Goal: Task Accomplishment & Management: Use online tool/utility

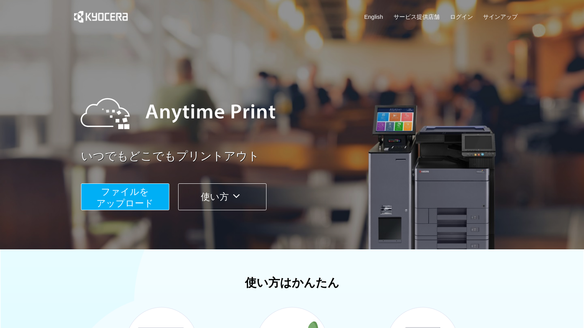
click at [138, 192] on span "ファイルを ​​アップロード" at bounding box center [124, 198] width 57 height 22
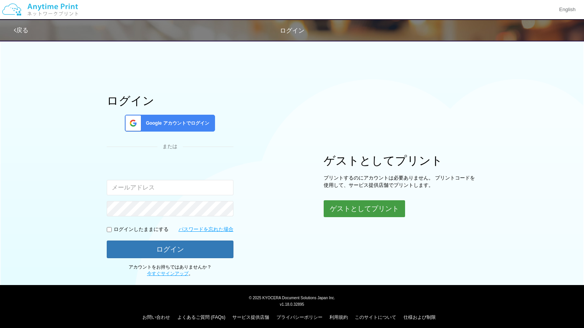
click at [358, 214] on button "ゲストとしてプリント" at bounding box center [364, 208] width 81 height 17
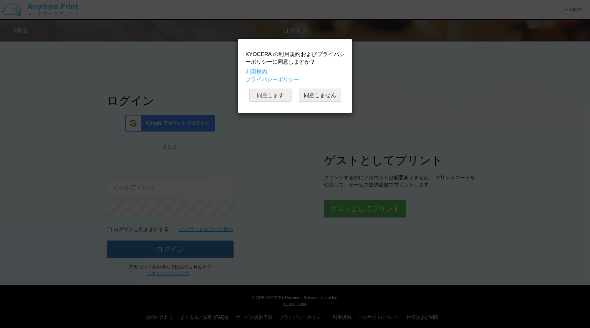
click at [270, 100] on button "同意します" at bounding box center [270, 95] width 42 height 13
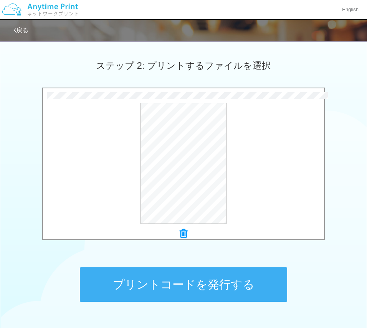
scroll to position [206, 0]
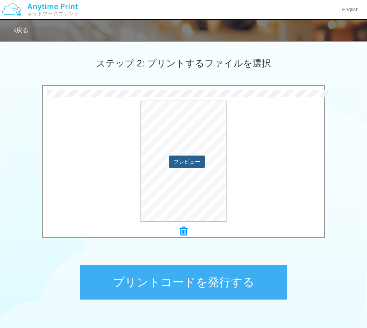
click at [188, 163] on button "プレビュー" at bounding box center [187, 162] width 36 height 12
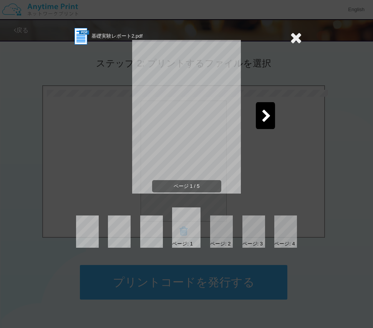
click at [258, 124] on div at bounding box center [265, 115] width 19 height 27
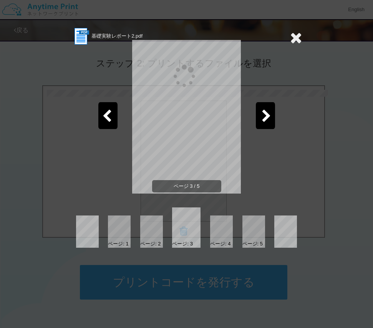
click at [258, 124] on div at bounding box center [265, 115] width 19 height 27
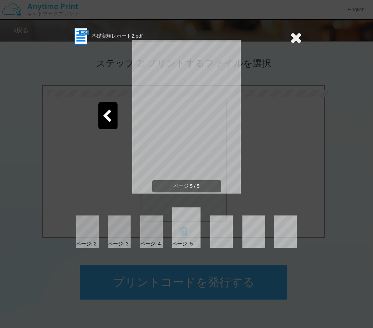
click at [278, 184] on div "ページ 5 / 5" at bounding box center [186, 123] width 230 height 154
click at [293, 39] on icon at bounding box center [296, 37] width 12 height 15
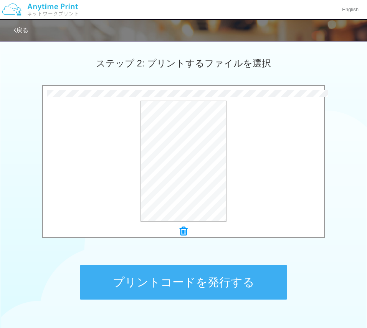
scroll to position [256, 0]
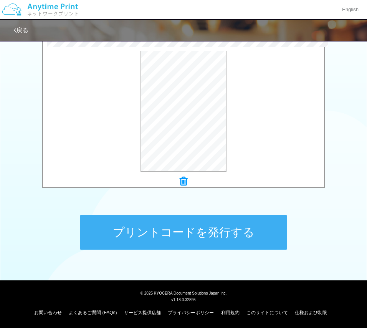
click at [212, 224] on button "プリントコードを発行する" at bounding box center [183, 232] width 207 height 35
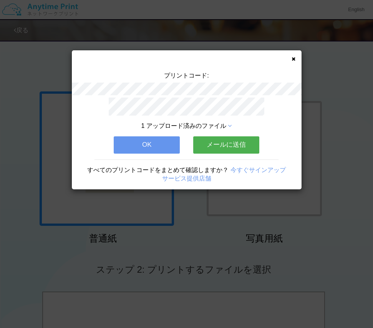
click at [154, 136] on button "OK" at bounding box center [147, 144] width 66 height 17
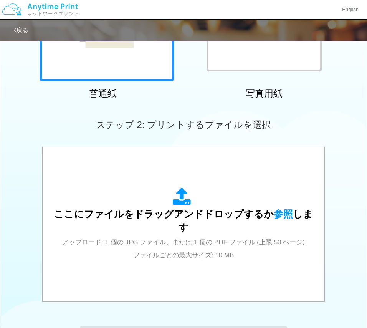
scroll to position [150, 0]
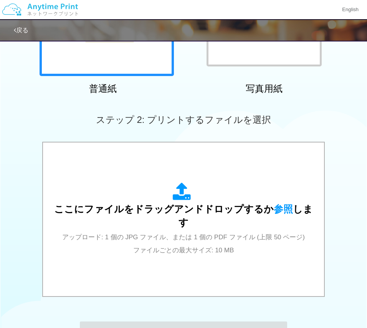
click at [46, 98] on div "ステップ 2: プリントするファイルを選択" at bounding box center [183, 120] width 367 height 44
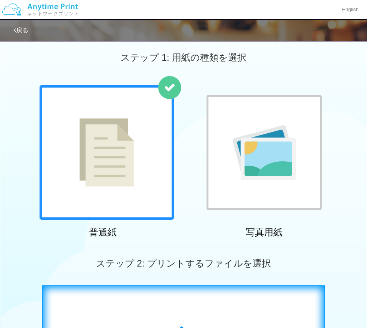
scroll to position [6, 0]
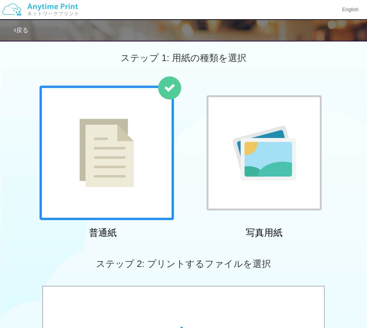
click at [82, 169] on img at bounding box center [106, 153] width 55 height 68
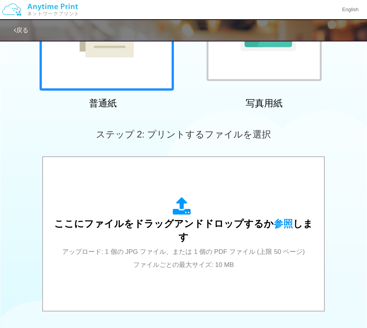
scroll to position [151, 0]
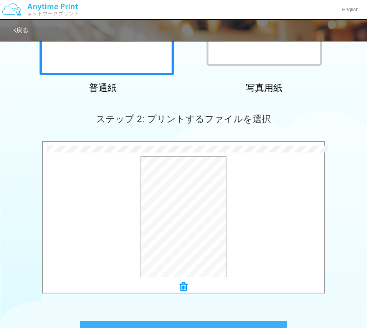
click at [0, 0] on button "プレビュー" at bounding box center [0, 0] width 0 height 0
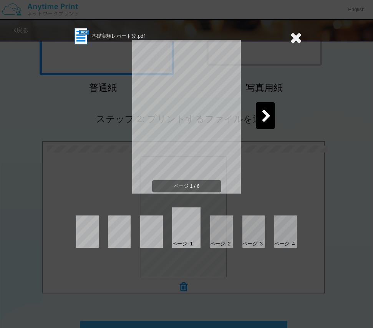
click at [264, 112] on icon at bounding box center [266, 116] width 10 height 13
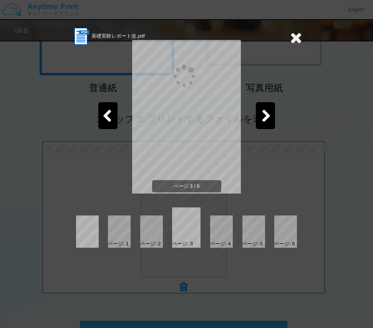
click at [264, 112] on icon at bounding box center [266, 116] width 10 height 13
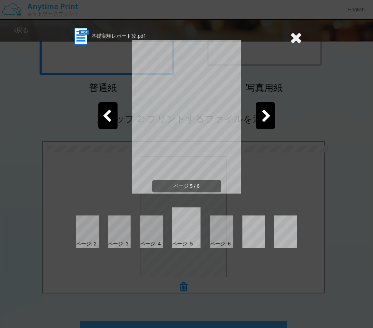
click at [264, 112] on icon at bounding box center [266, 116] width 10 height 13
click at [293, 39] on icon at bounding box center [296, 37] width 12 height 15
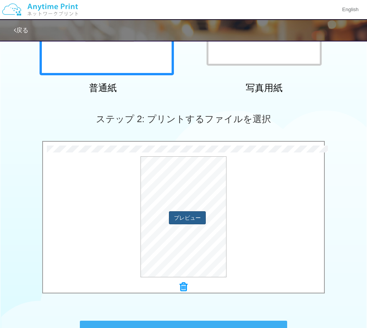
scroll to position [256, 0]
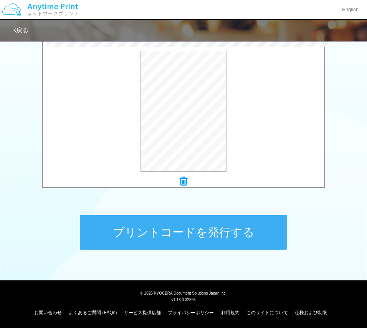
click at [182, 238] on button "プリントコードを発行する" at bounding box center [183, 232] width 207 height 35
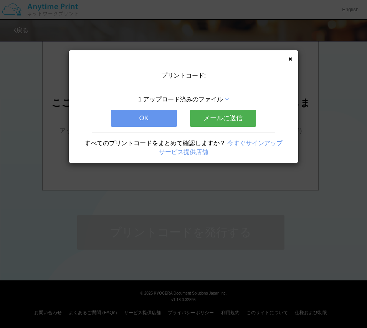
scroll to position [0, 0]
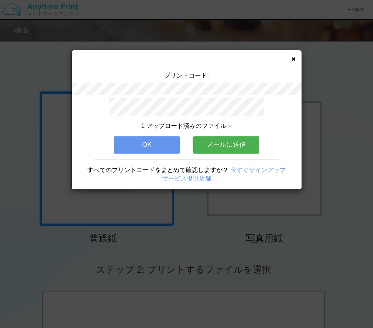
click at [155, 145] on button "OK" at bounding box center [147, 144] width 66 height 17
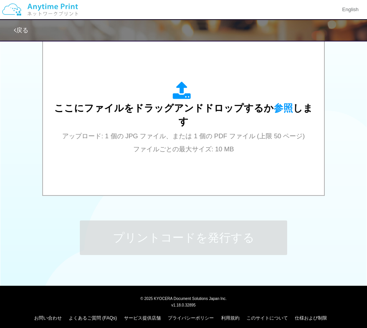
scroll to position [256, 0]
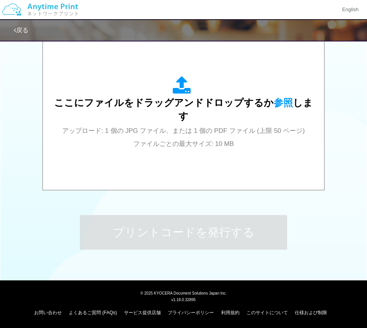
click at [265, 39] on div "戻る" at bounding box center [197, 30] width 367 height 21
